Goal: Task Accomplishment & Management: Complete application form

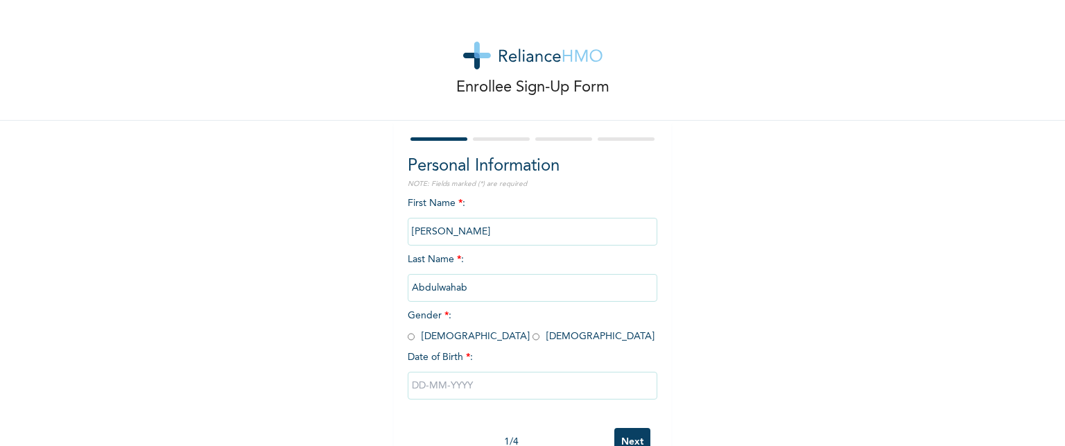
click at [501, 267] on div "First Name * : [PERSON_NAME] Last Name * : [PERSON_NAME] Gender * : [DEMOGRAPHI…" at bounding box center [533, 308] width 250 height 225
click at [532, 338] on input "radio" at bounding box center [535, 336] width 7 height 13
radio input "true"
click at [447, 392] on input "text" at bounding box center [533, 386] width 250 height 28
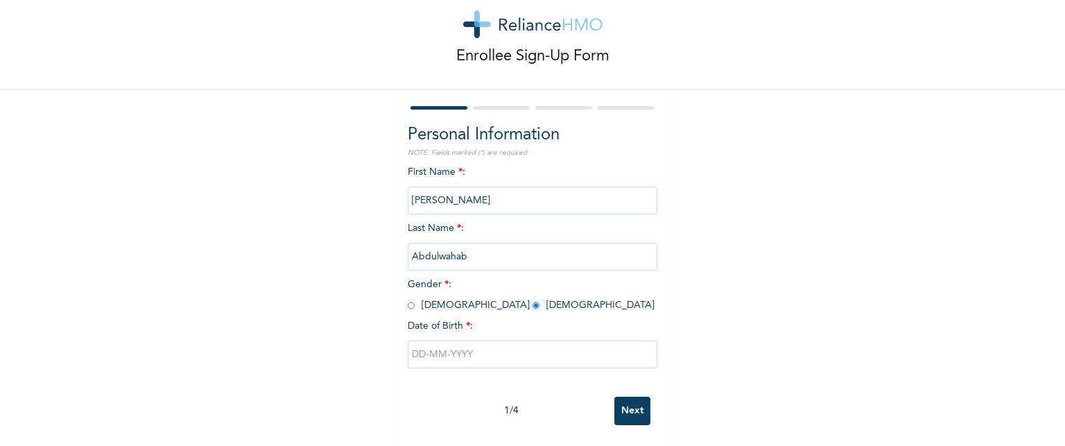
select select "8"
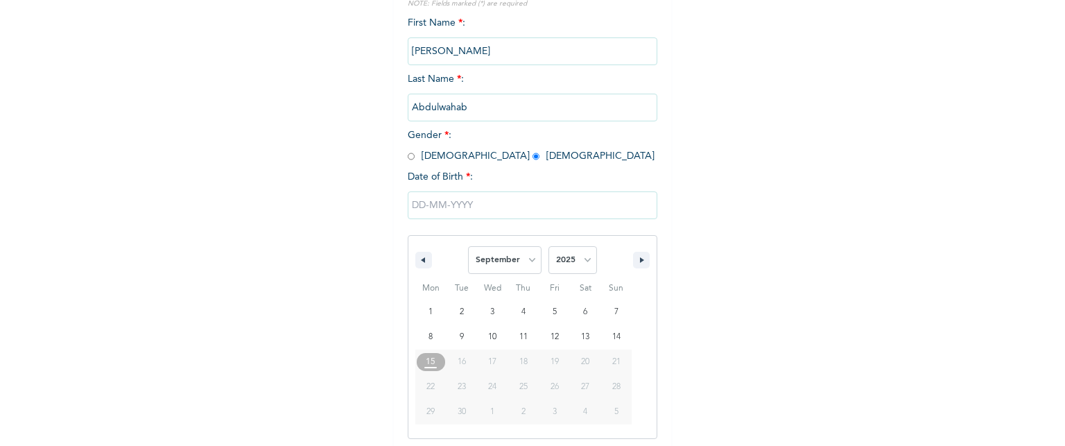
scroll to position [184, 0]
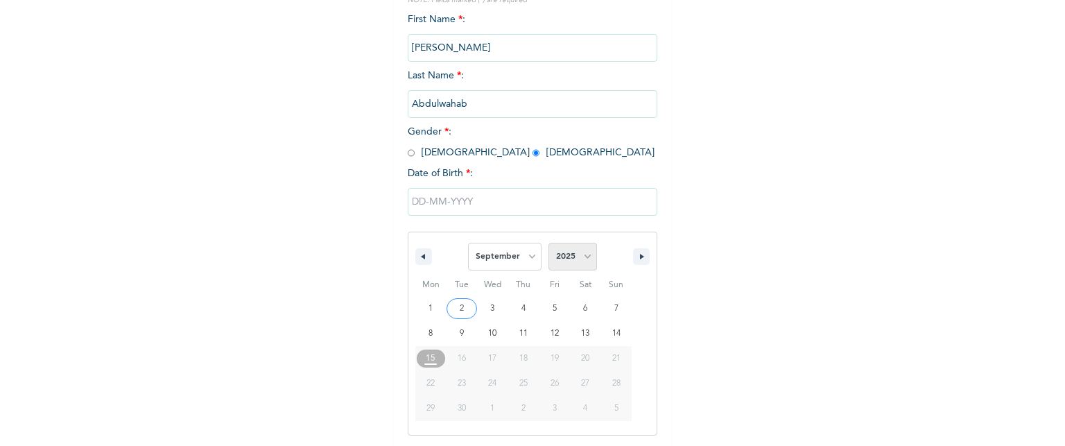
click at [583, 259] on select "2025 2024 2023 2022 2021 2020 2019 2018 2017 2016 2015 2014 2013 2012 2011 2010…" at bounding box center [572, 257] width 49 height 28
select select "1989"
click at [548, 243] on select "2025 2024 2023 2022 2021 2020 2019 2018 2017 2016 2015 2014 2013 2012 2011 2010…" at bounding box center [572, 257] width 49 height 28
type input "[DATE]"
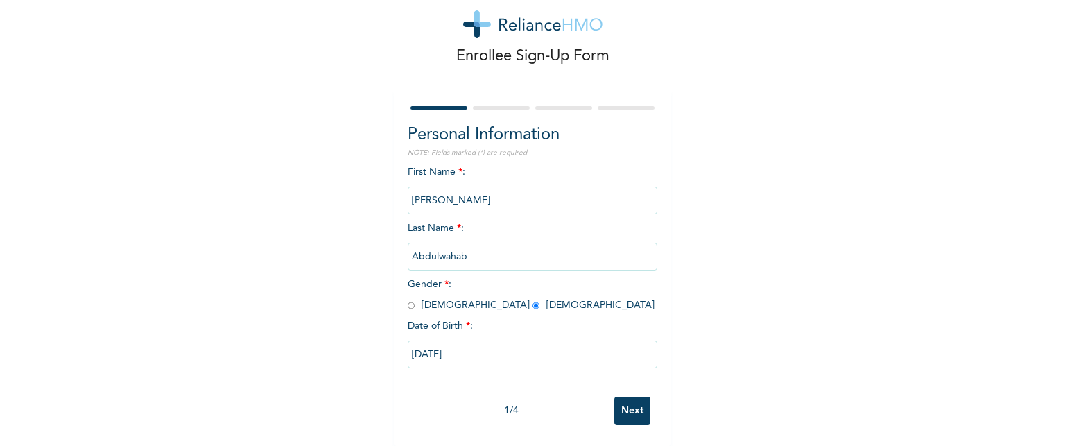
scroll to position [42, 0]
click at [625, 403] on input "Next" at bounding box center [632, 411] width 36 height 28
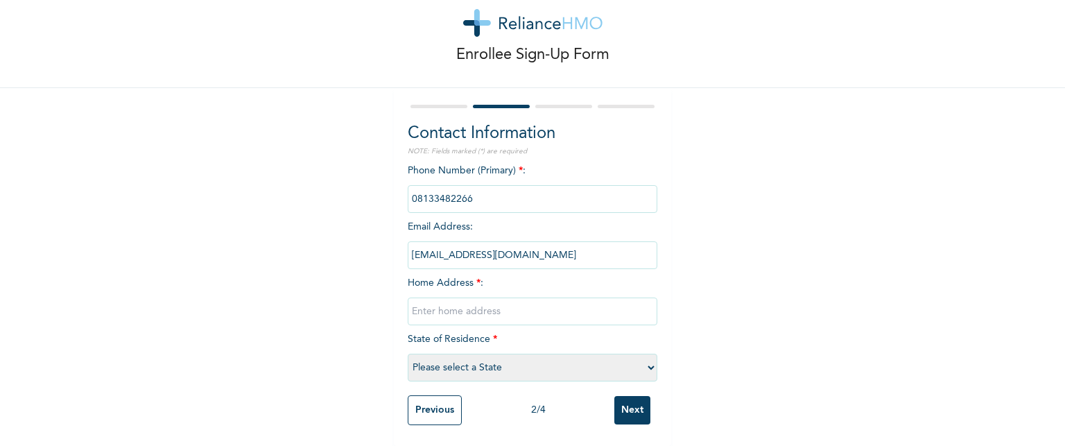
click at [449, 303] on input "text" at bounding box center [533, 311] width 250 height 28
click at [645, 363] on select "Please select a State [PERSON_NAME] (FCT) [PERSON_NAME] Ibom [GEOGRAPHIC_DATA] …" at bounding box center [533, 368] width 250 height 28
select select "33"
click at [408, 354] on select "Please select a State [PERSON_NAME] (FCT) [PERSON_NAME] Ibom [GEOGRAPHIC_DATA] …" at bounding box center [533, 368] width 250 height 28
click at [528, 302] on input "text" at bounding box center [533, 311] width 250 height 28
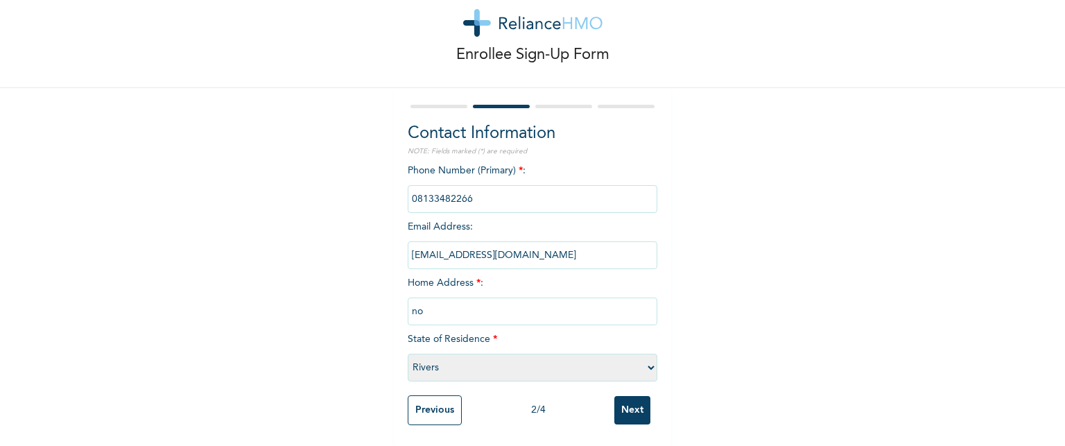
type input "n"
type input "N"
select select "28"
click at [465, 304] on input "N" at bounding box center [533, 311] width 250 height 28
type input "NO [STREET_ADDRESS][PERSON_NAME]"
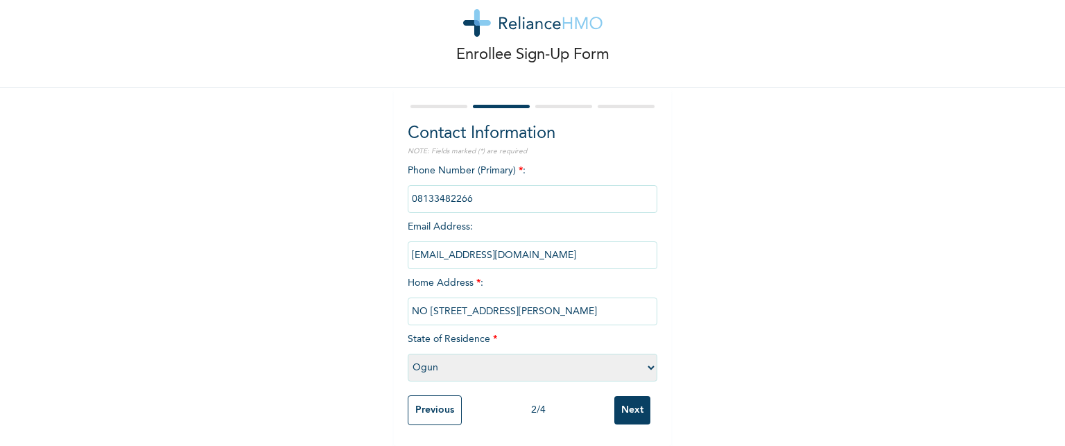
click at [643, 356] on select "Please select a State [PERSON_NAME] (FCT) [PERSON_NAME] Ibom [GEOGRAPHIC_DATA] …" at bounding box center [533, 368] width 250 height 28
select select "33"
click at [408, 354] on select "Please select a State [PERSON_NAME] (FCT) [PERSON_NAME] Ibom [GEOGRAPHIC_DATA] …" at bounding box center [533, 368] width 250 height 28
click at [630, 397] on input "Next" at bounding box center [632, 410] width 36 height 28
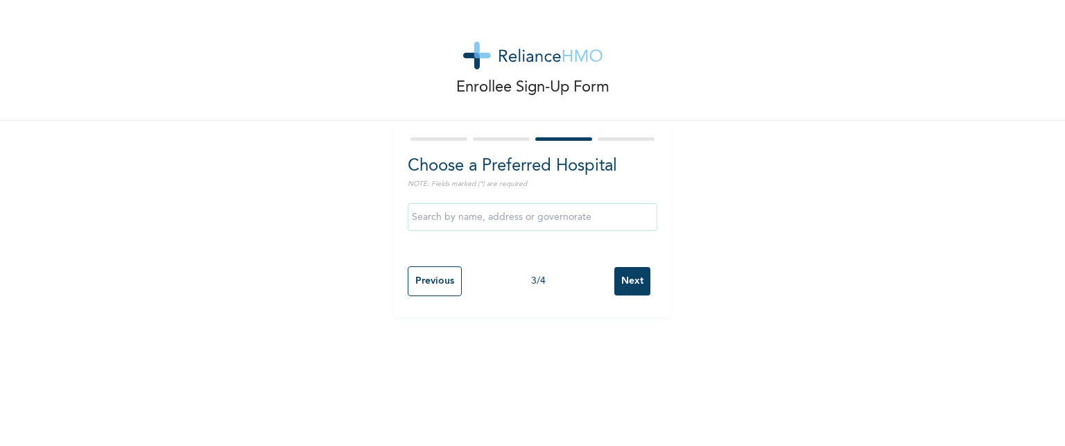
scroll to position [0, 0]
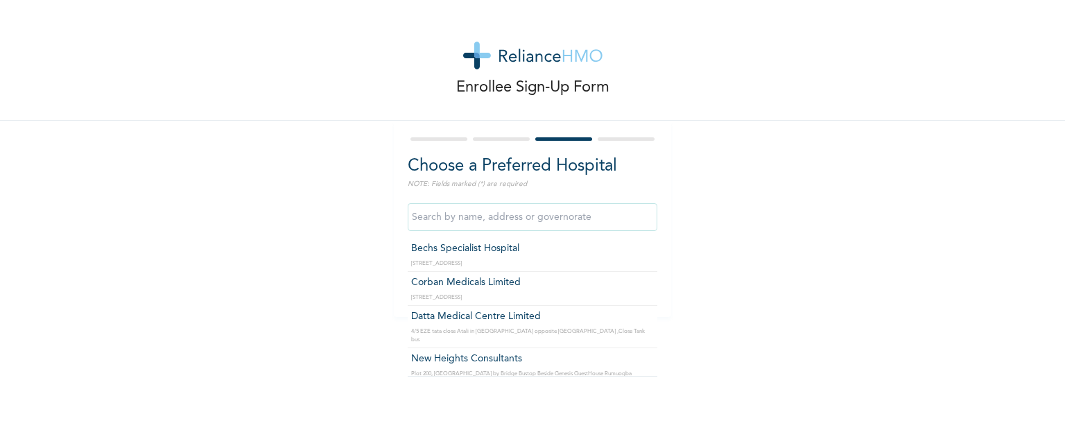
click at [477, 218] on input "text" at bounding box center [533, 217] width 250 height 28
type input "P"
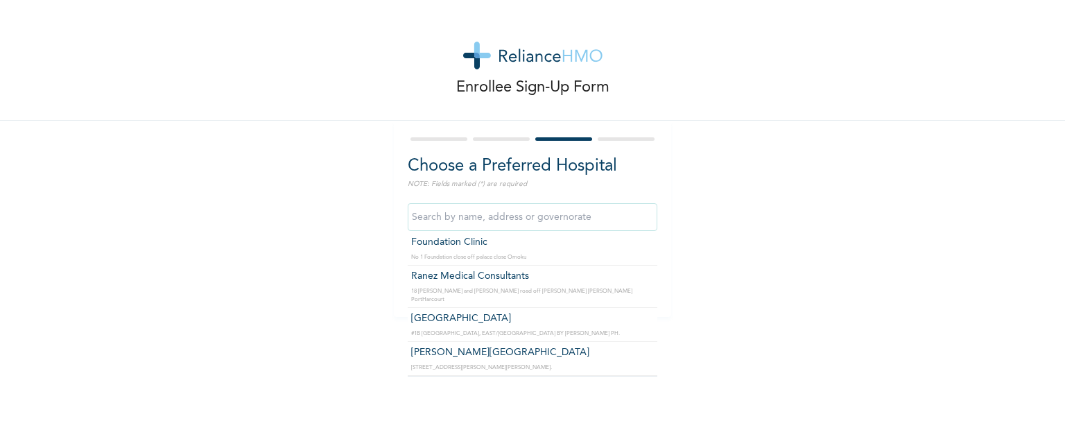
scroll to position [3883, 0]
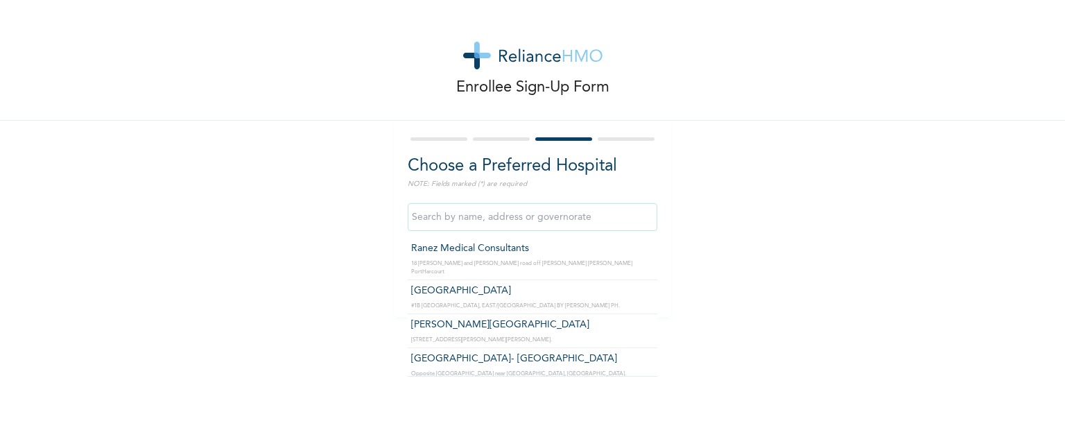
type input "[GEOGRAPHIC_DATA]"
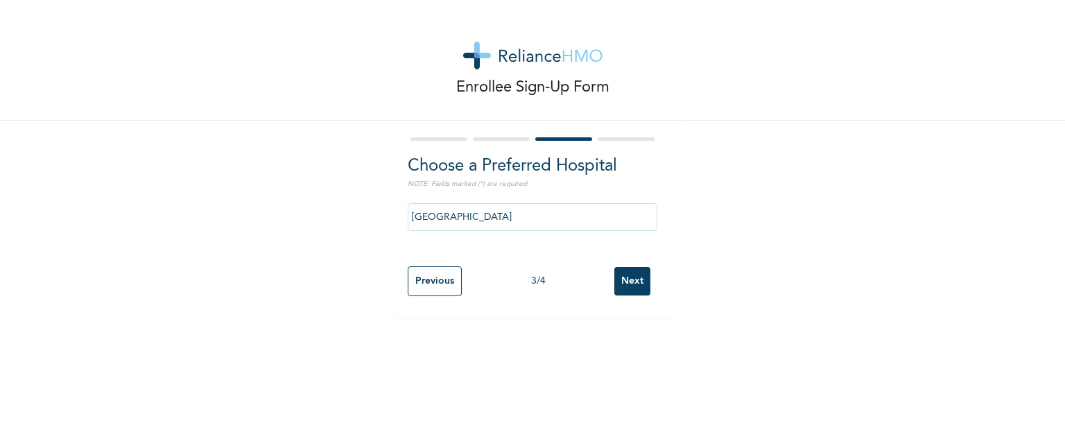
click at [627, 281] on input "Next" at bounding box center [632, 281] width 36 height 28
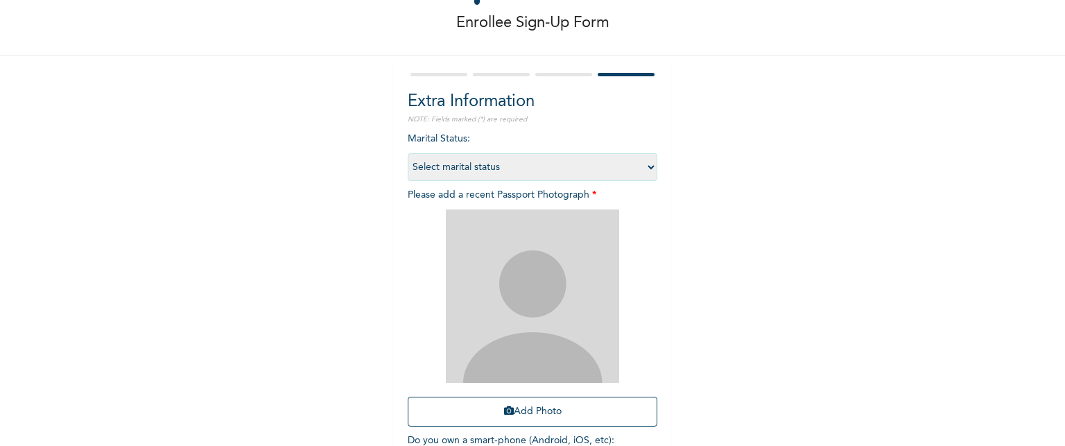
scroll to position [83, 0]
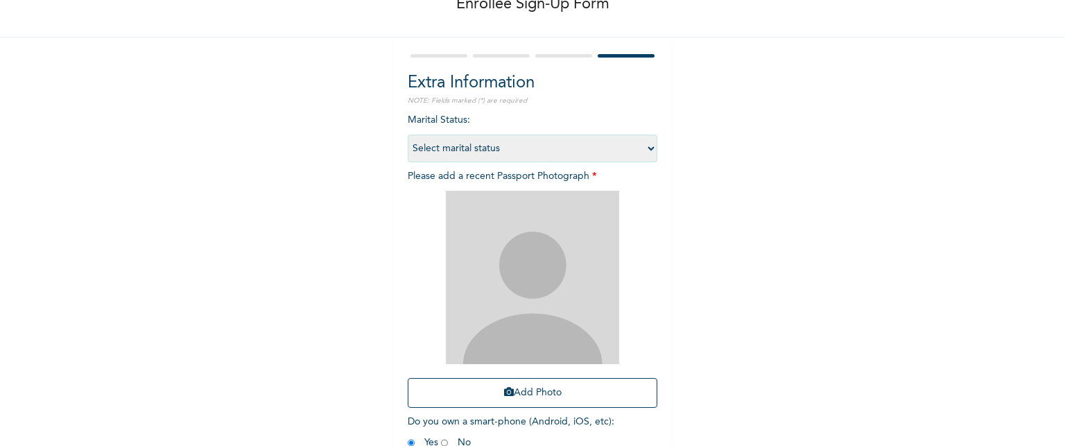
click at [649, 146] on select "Select marital status [DEMOGRAPHIC_DATA] Married [DEMOGRAPHIC_DATA] Widow/[DEMO…" at bounding box center [533, 149] width 250 height 28
select select "2"
click at [408, 135] on select "Select marital status [DEMOGRAPHIC_DATA] Married [DEMOGRAPHIC_DATA] Widow/[DEMO…" at bounding box center [533, 149] width 250 height 28
click at [519, 249] on img at bounding box center [532, 277] width 173 height 173
click at [533, 390] on button "Add Photo" at bounding box center [533, 393] width 250 height 30
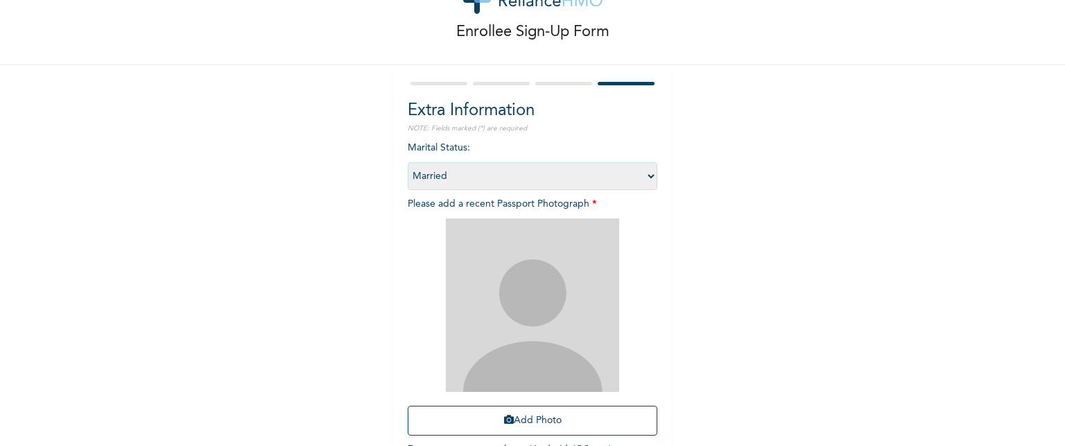
scroll to position [0, 0]
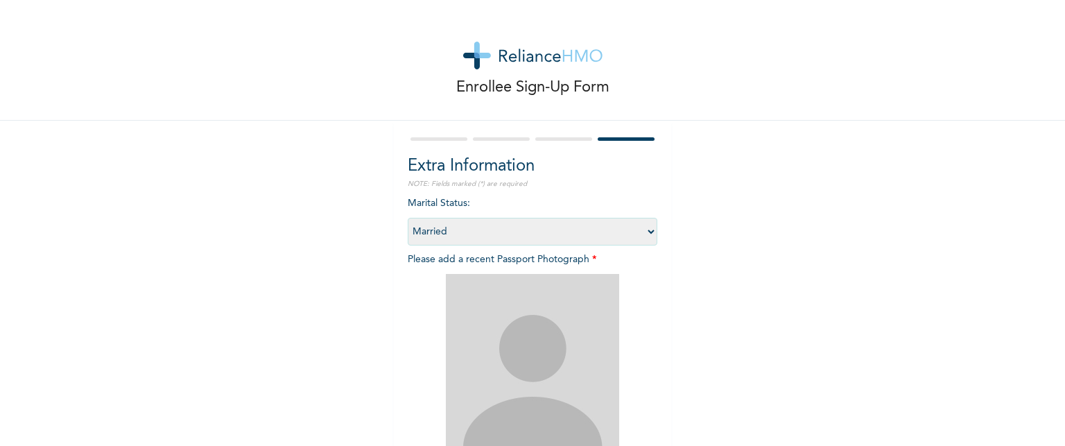
click at [555, 142] on div at bounding box center [533, 139] width 250 height 9
click at [557, 139] on div at bounding box center [563, 138] width 57 height 3
drag, startPoint x: 557, startPoint y: 139, endPoint x: 519, endPoint y: 132, distance: 38.6
click at [519, 132] on div "Extra Information NOTE: Fields marked (*) are required Marital Status : Select …" at bounding box center [532, 359] width 277 height 476
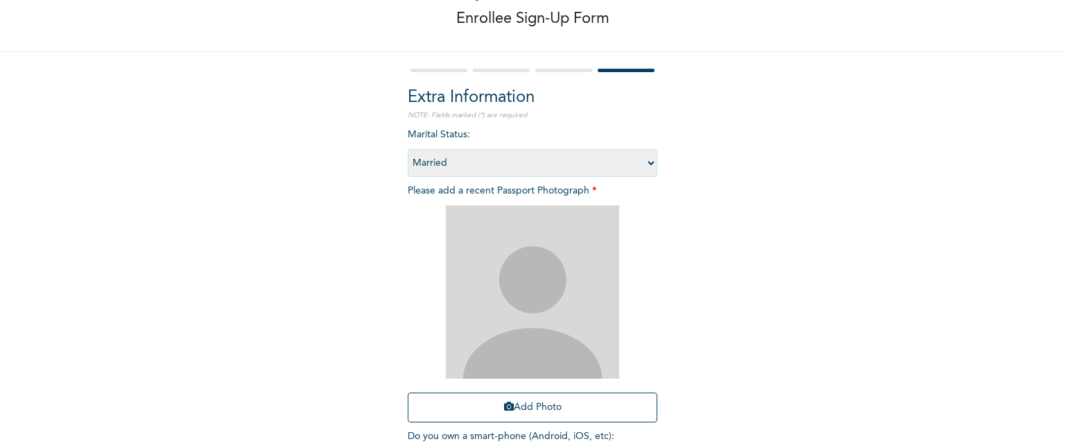
scroll to position [161, 0]
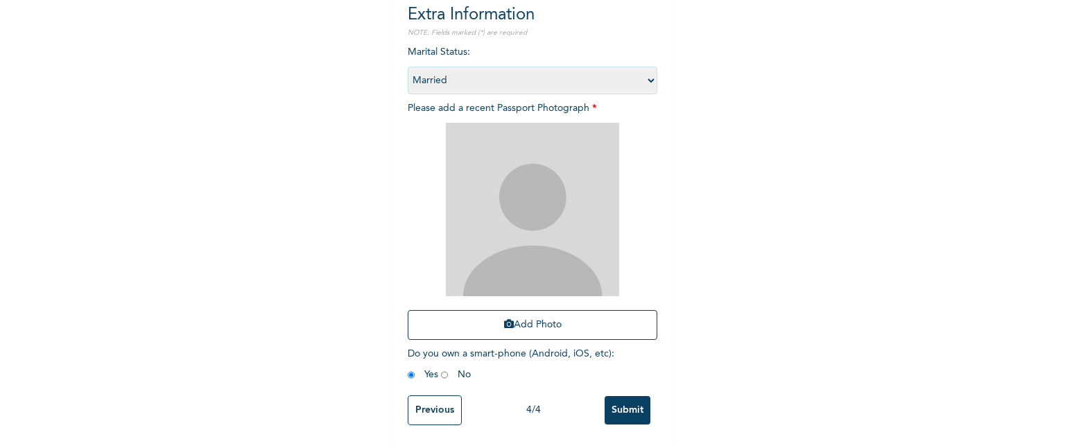
click at [433, 407] on input "Previous" at bounding box center [435, 410] width 54 height 30
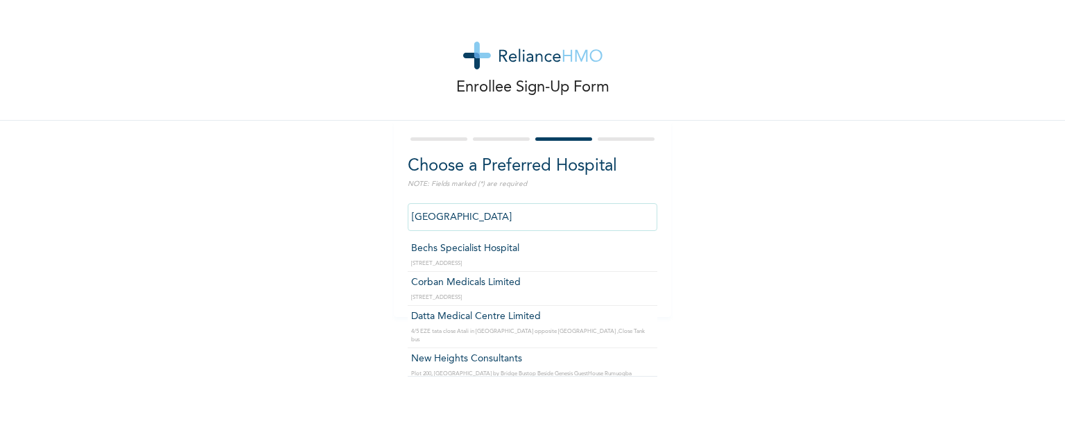
click at [523, 213] on input "[GEOGRAPHIC_DATA]" at bounding box center [533, 217] width 250 height 28
type input "A"
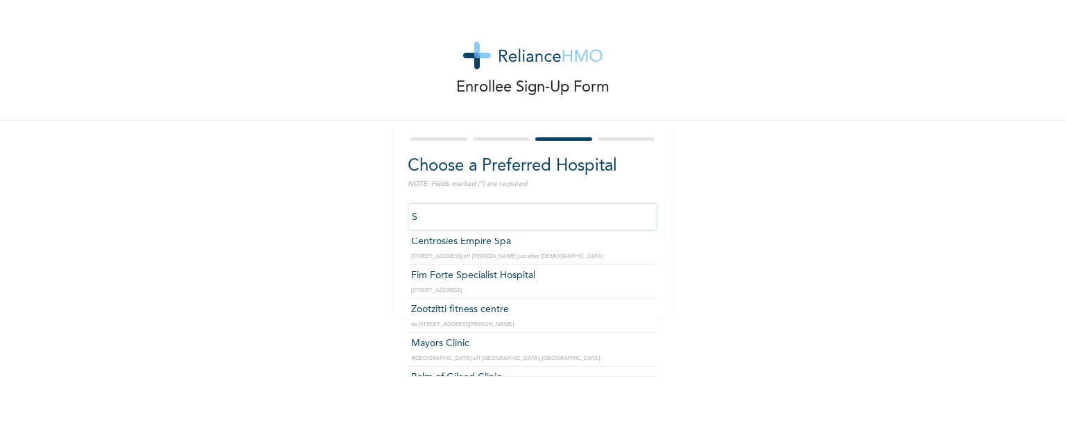
scroll to position [4199, 0]
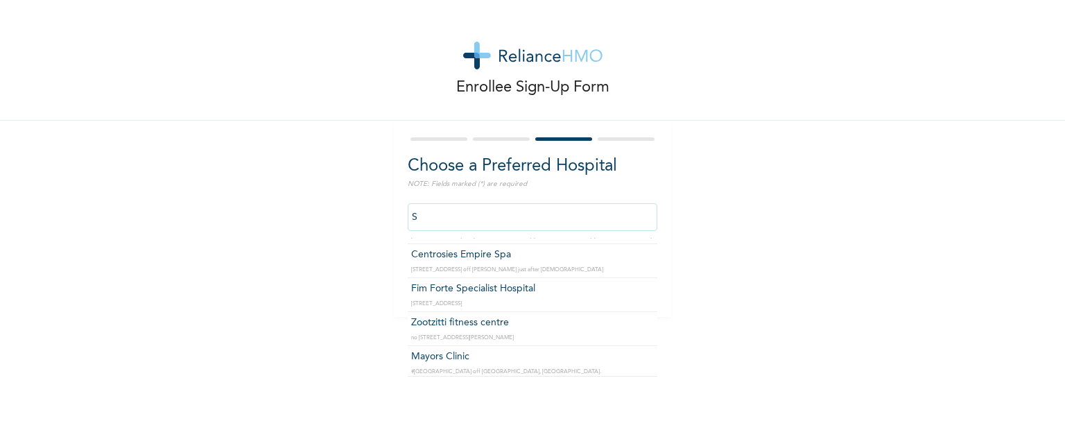
type input "St"
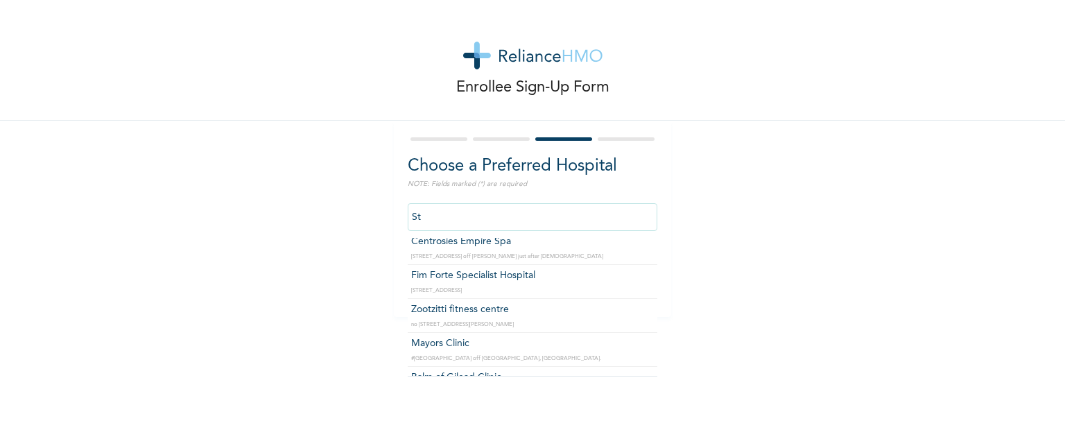
click input "Next" at bounding box center [632, 281] width 36 height 28
select select "2"
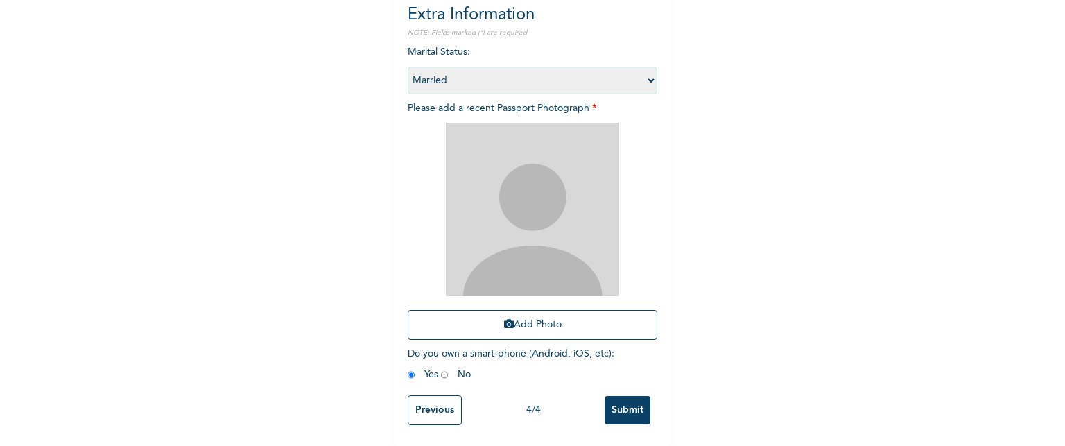
scroll to position [161, 0]
click at [437, 395] on input "Previous" at bounding box center [435, 410] width 54 height 30
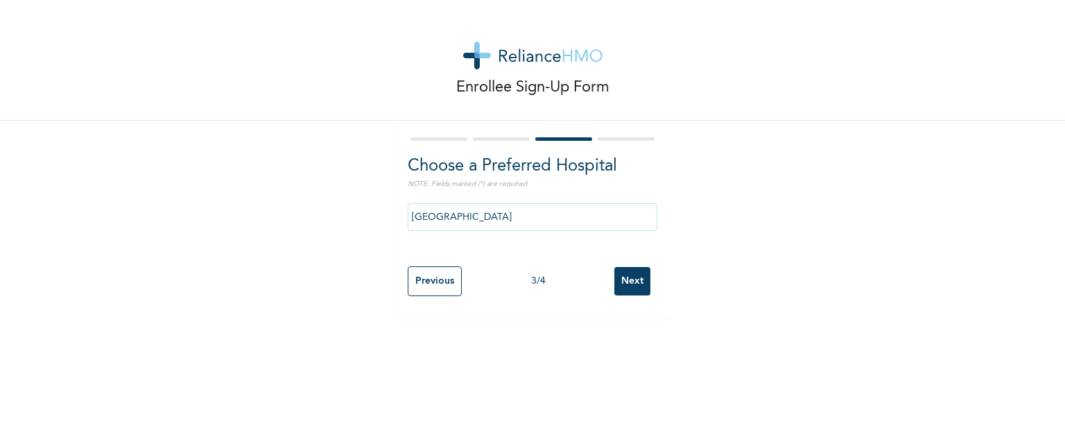
scroll to position [0, 0]
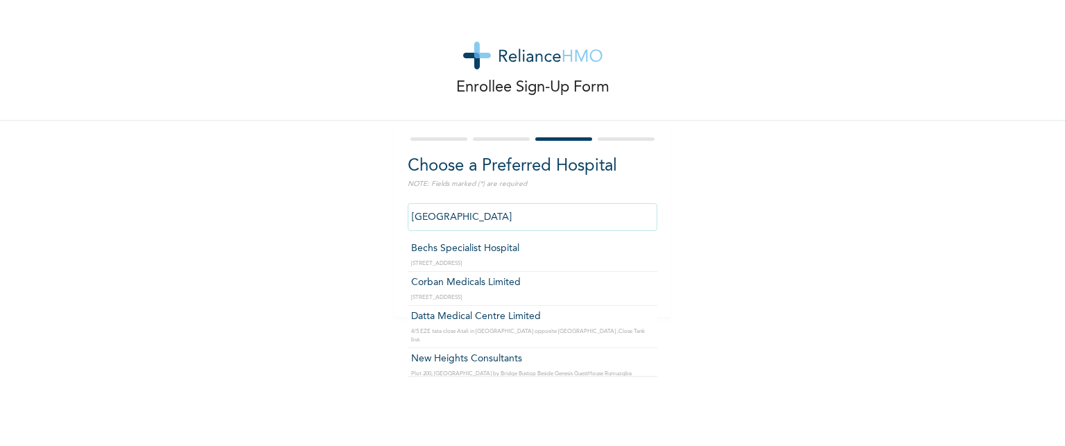
click at [563, 223] on input "[GEOGRAPHIC_DATA]" at bounding box center [533, 217] width 250 height 28
type input "A"
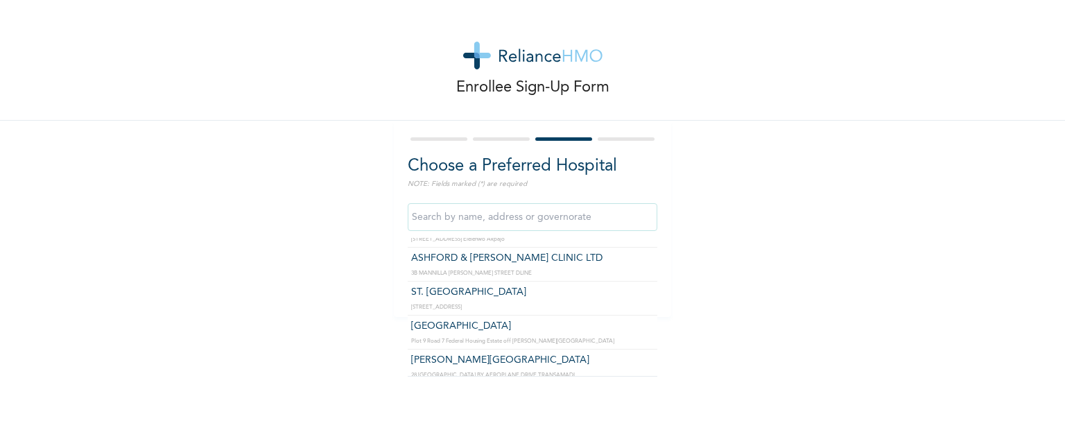
scroll to position [1165, 0]
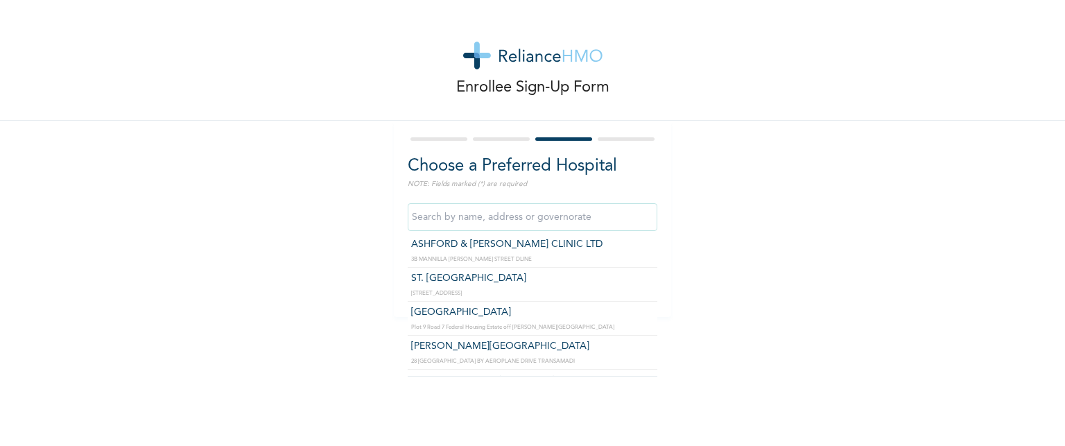
type input "ST. [GEOGRAPHIC_DATA]"
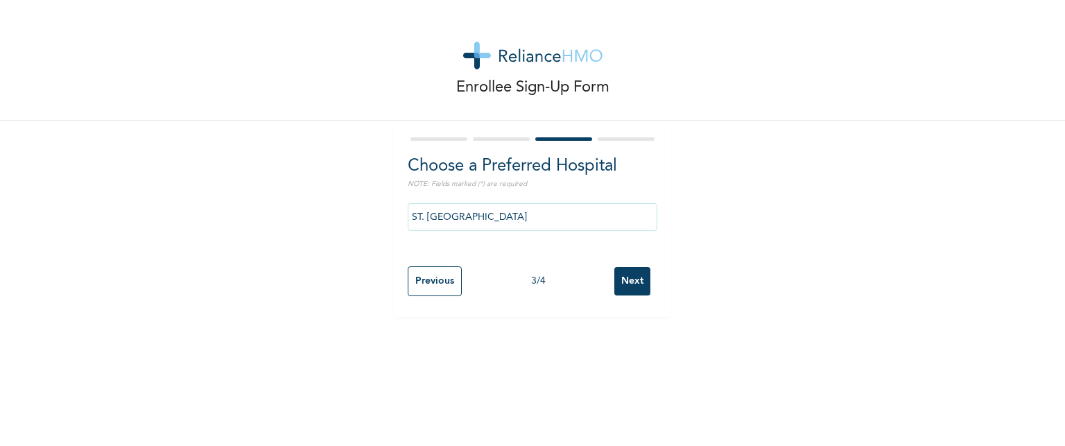
click at [623, 278] on input "Next" at bounding box center [632, 281] width 36 height 28
select select "2"
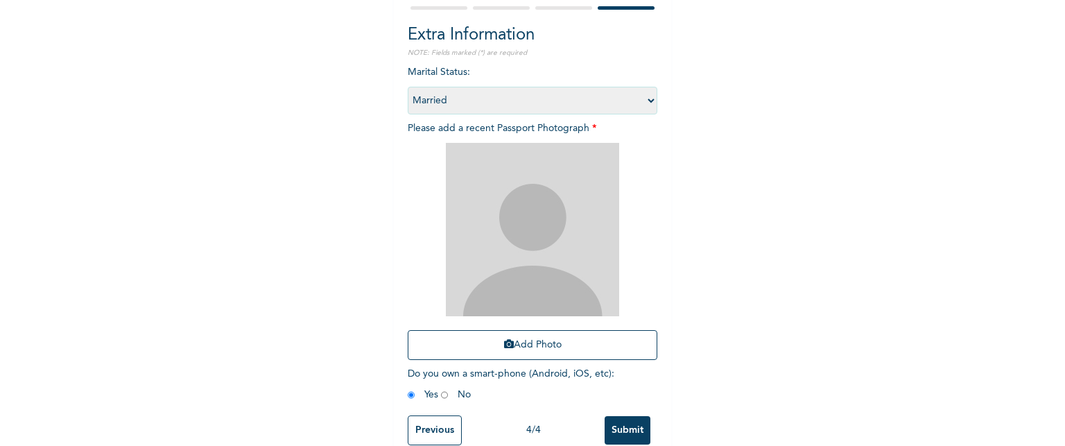
scroll to position [161, 0]
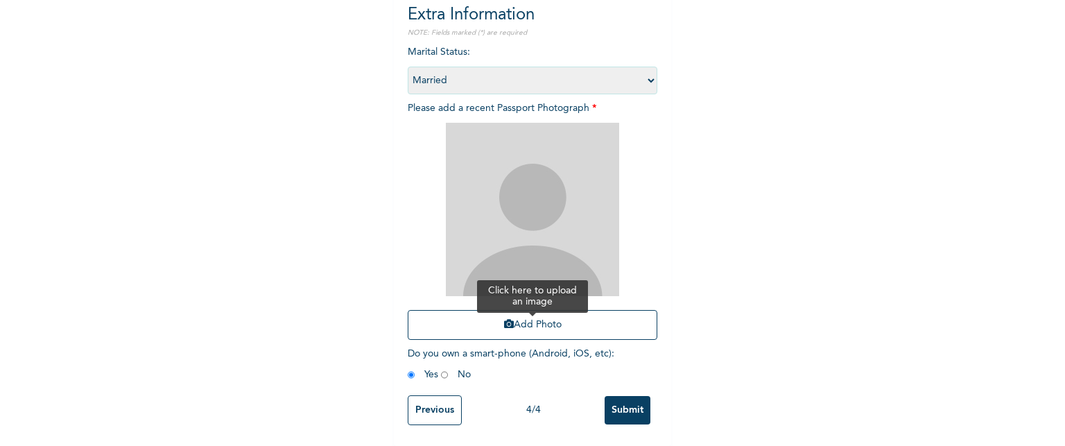
click at [556, 321] on button "Add Photo" at bounding box center [533, 325] width 250 height 30
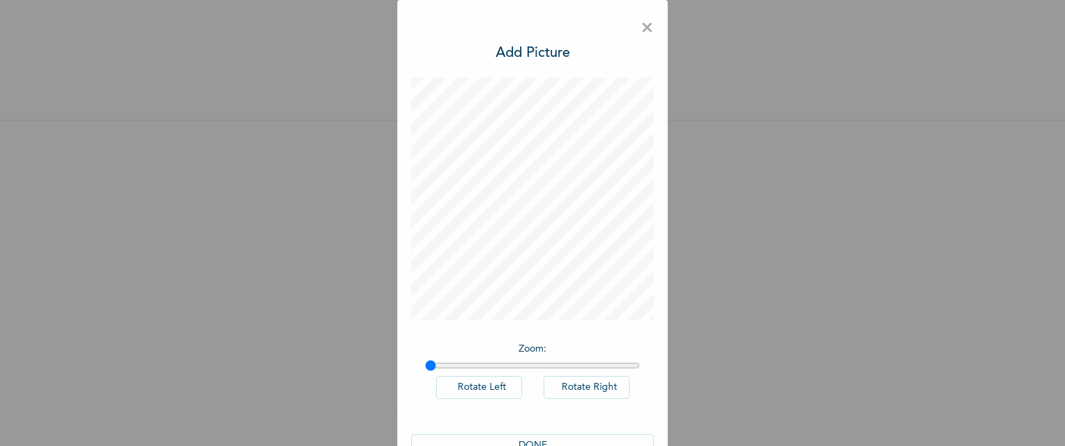
click at [537, 442] on button "DONE" at bounding box center [532, 445] width 243 height 23
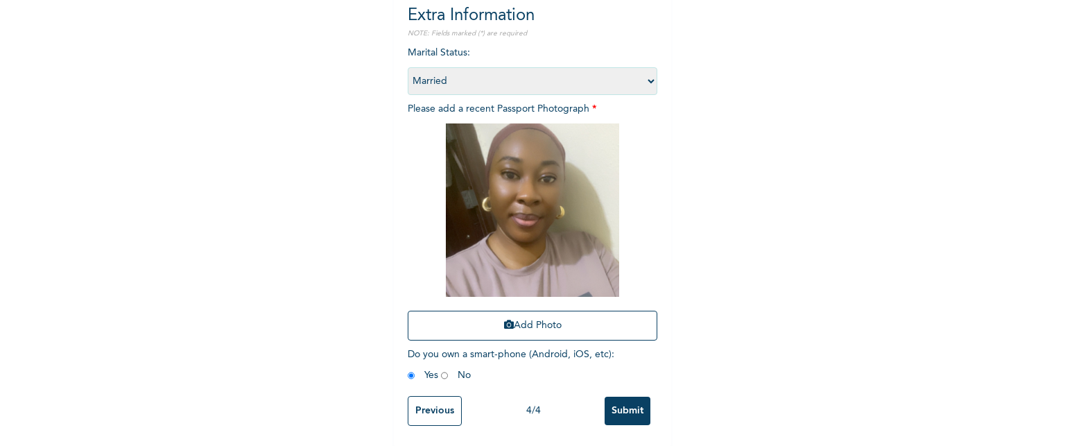
scroll to position [161, 0]
click at [633, 407] on input "Submit" at bounding box center [628, 410] width 46 height 28
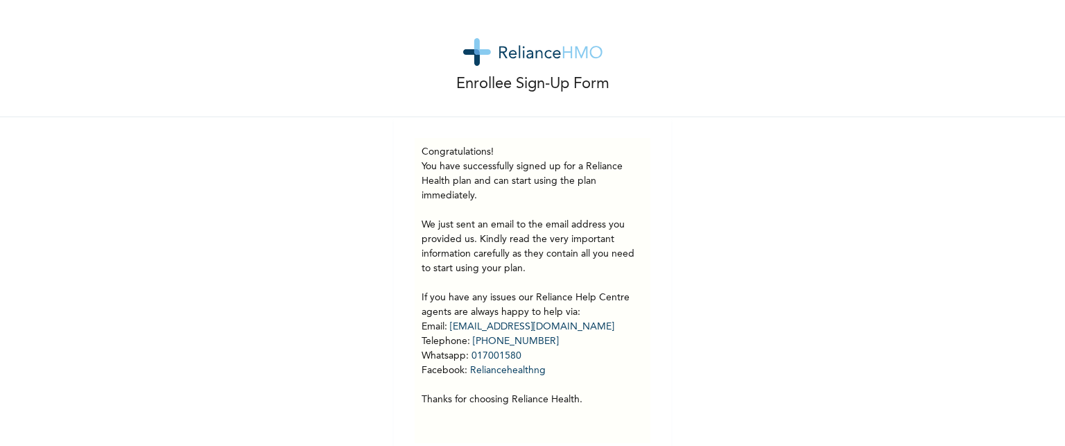
scroll to position [0, 0]
